Goal: Information Seeking & Learning: Learn about a topic

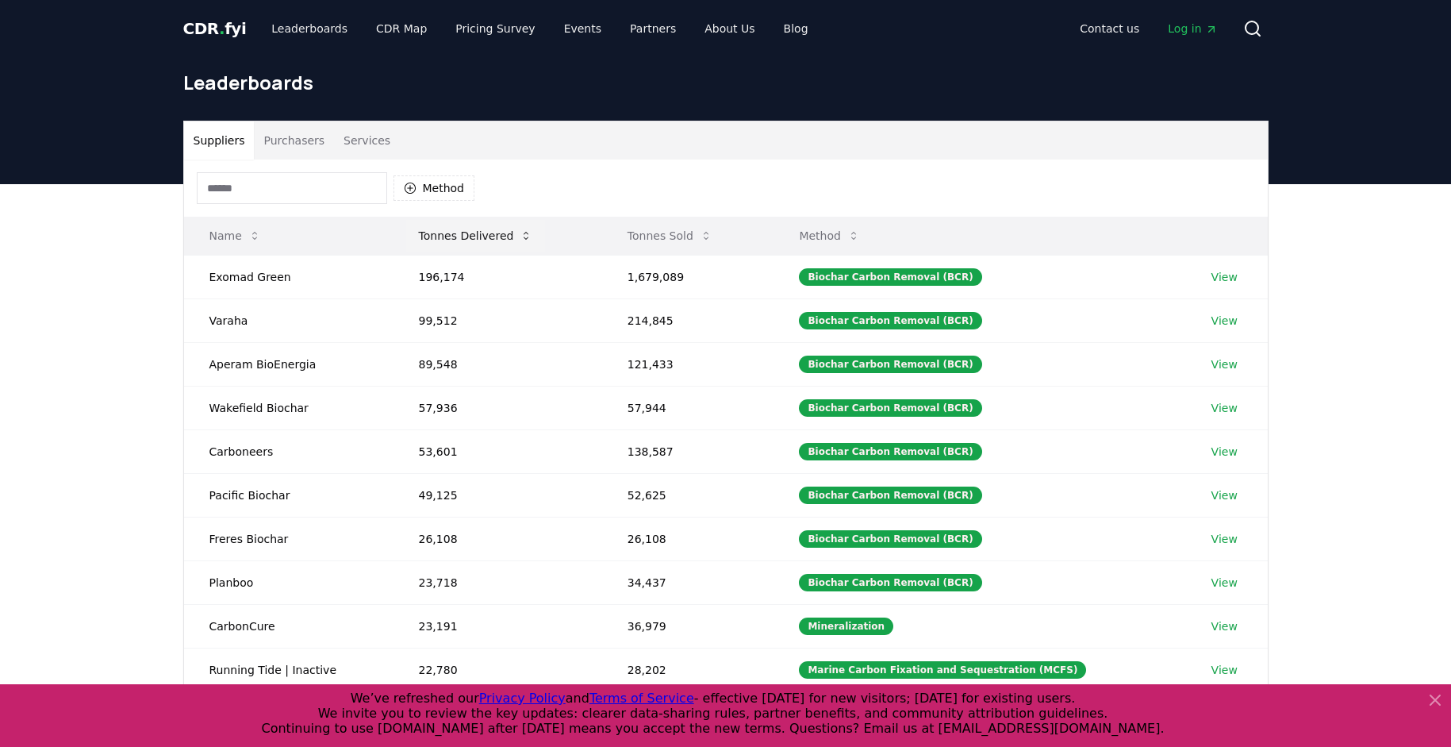
click at [465, 240] on button "Tonnes Delivered" at bounding box center [476, 236] width 140 height 32
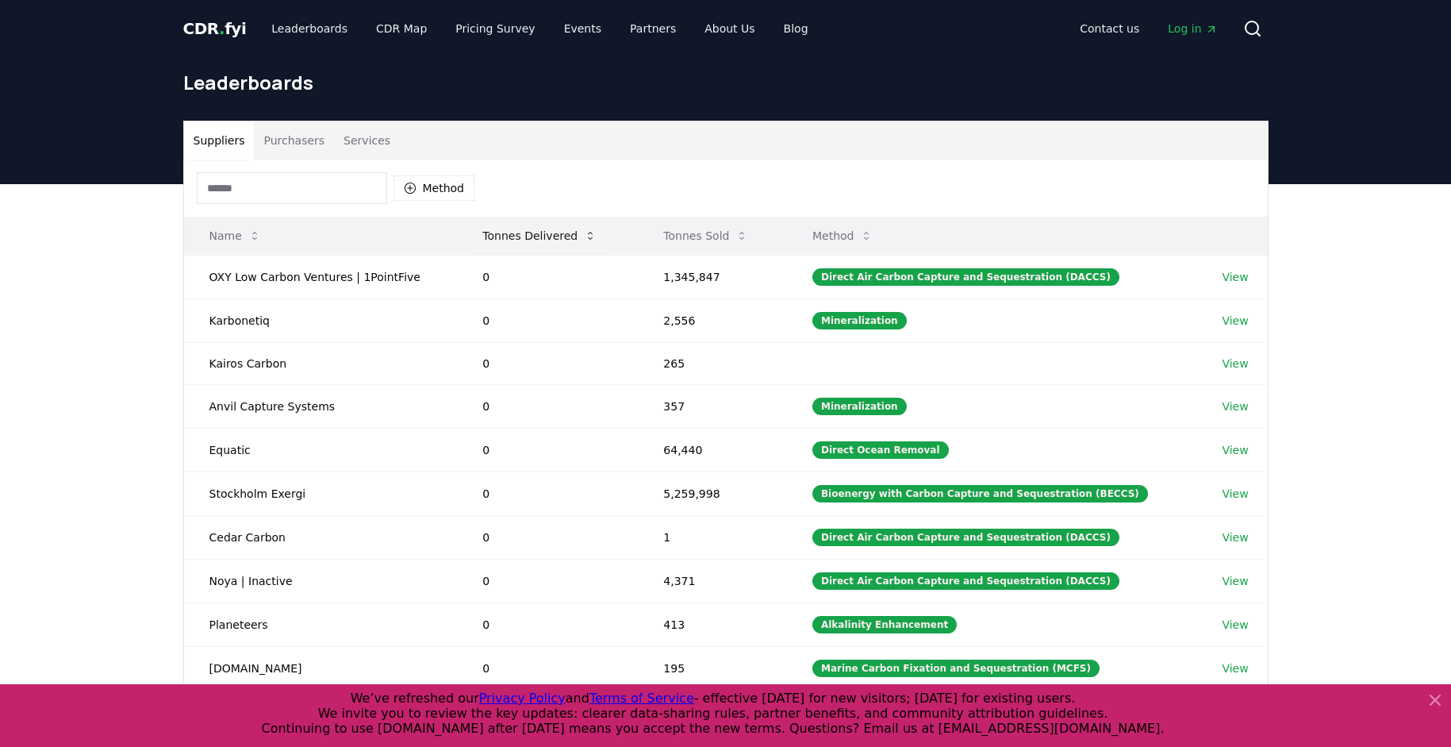
click at [552, 233] on button "Tonnes Delivered" at bounding box center [540, 236] width 140 height 32
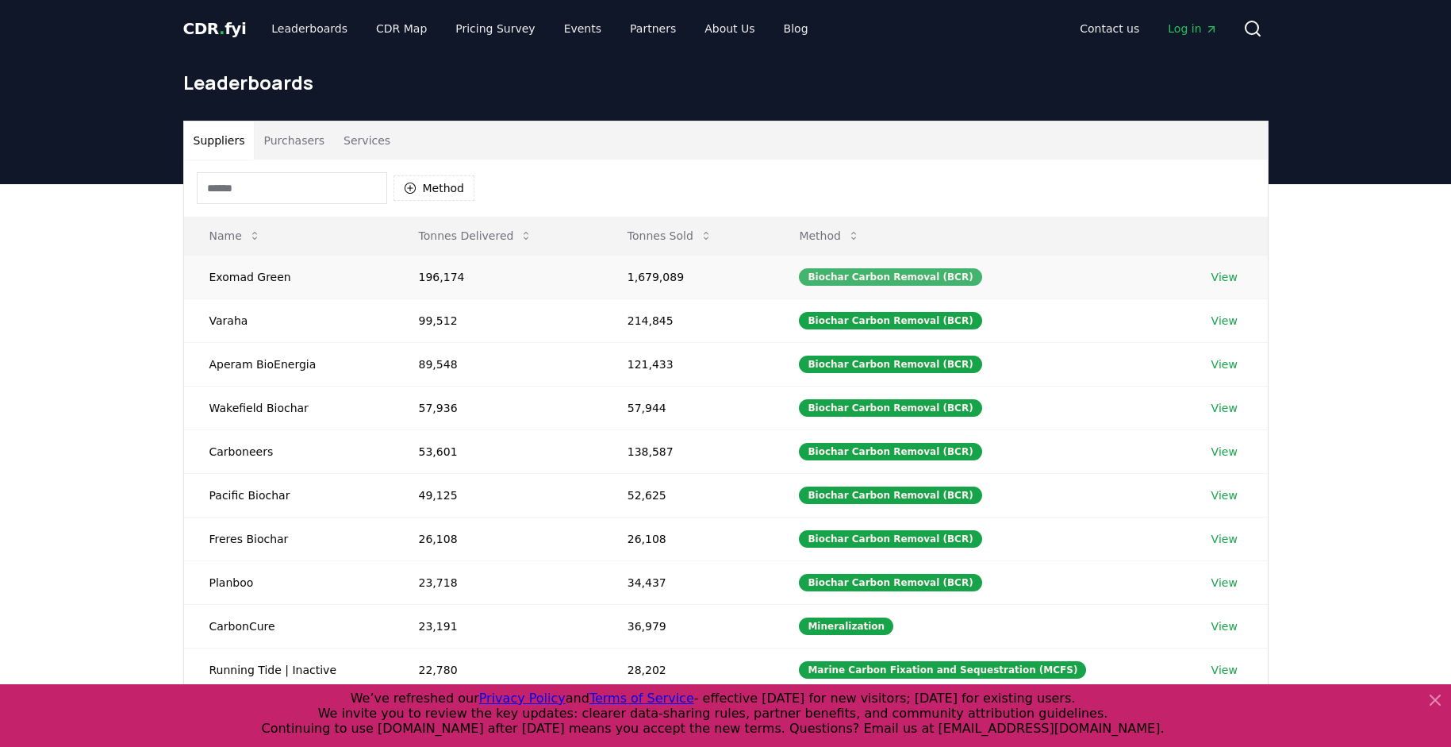
click at [900, 279] on div "Biochar Carbon Removal (BCR)" at bounding box center [890, 276] width 182 height 17
click at [1224, 272] on link "View" at bounding box center [1224, 277] width 26 height 16
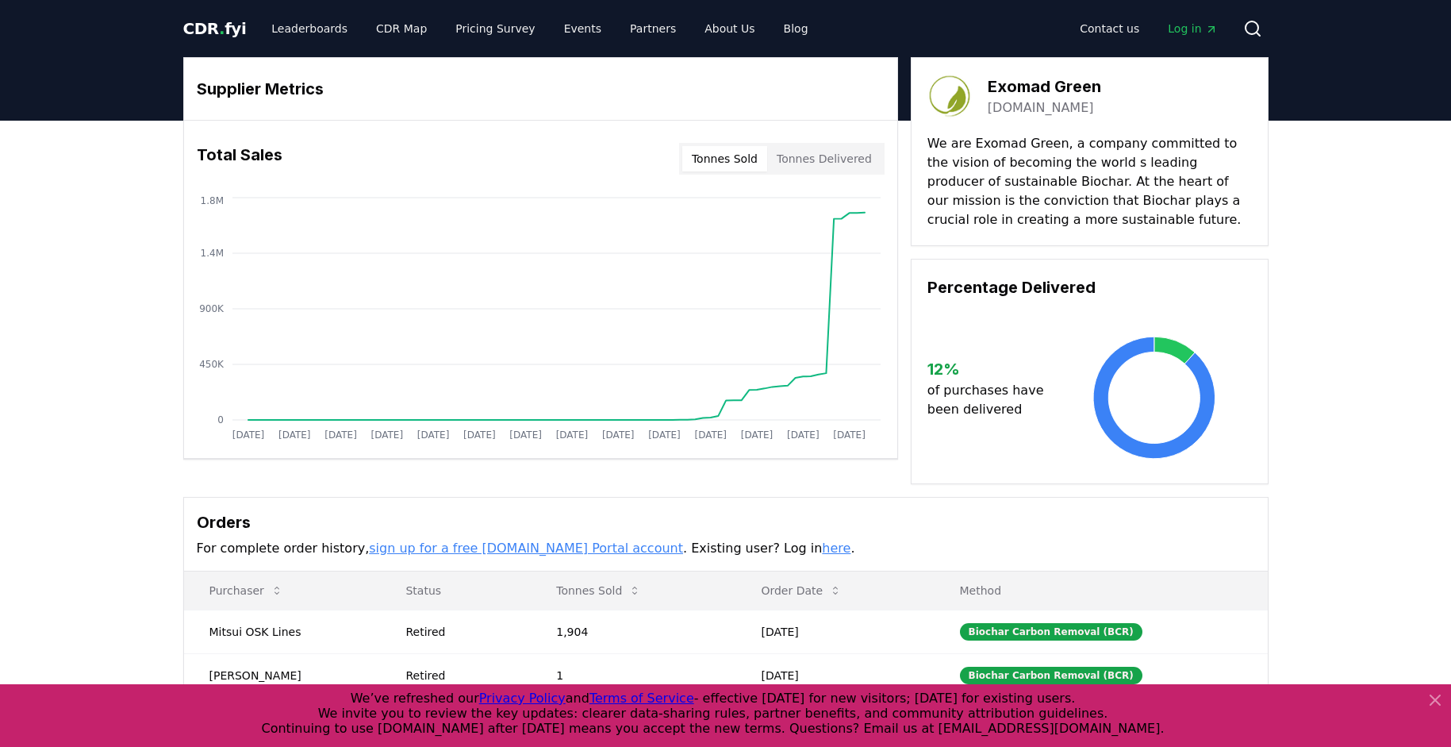
click at [824, 164] on button "Tonnes Delivered" at bounding box center [824, 158] width 114 height 25
click at [1019, 105] on link "[DOMAIN_NAME]" at bounding box center [1041, 107] width 106 height 19
click at [1019, 106] on link "[DOMAIN_NAME]" at bounding box center [1041, 107] width 106 height 19
